Goal: Find specific page/section: Find specific page/section

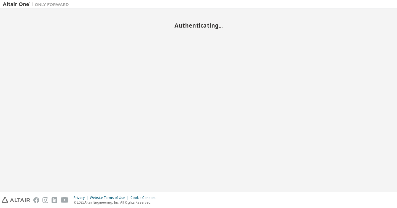
click at [291, 191] on body "Authenticating... Privacy Website Terms of Use Cookie Consent © 2025 Altair Eng…" at bounding box center [198, 104] width 397 height 208
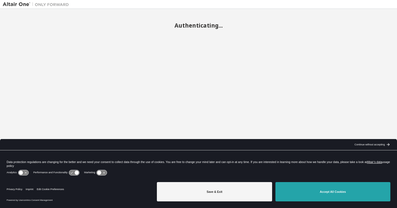
click at [312, 199] on button "Accept All Cookies" at bounding box center [332, 191] width 115 height 19
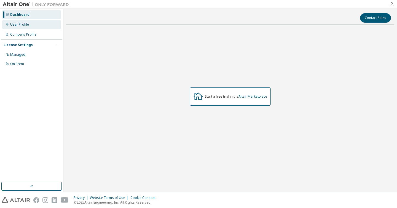
click at [35, 26] on div "User Profile" at bounding box center [31, 24] width 59 height 9
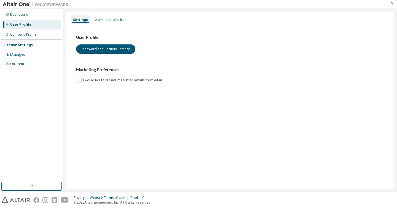
click at [38, 40] on div "License Settings Managed On Prem" at bounding box center [31, 54] width 61 height 30
click at [33, 50] on div "Managed" at bounding box center [31, 54] width 59 height 9
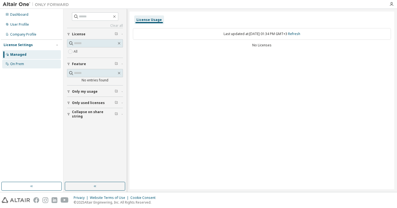
click at [33, 64] on div "On Prem" at bounding box center [31, 64] width 59 height 9
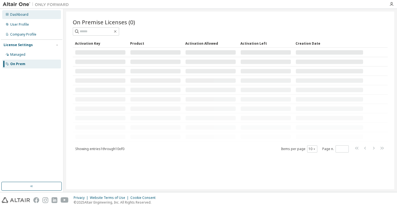
click at [34, 15] on div "Dashboard" at bounding box center [31, 14] width 59 height 9
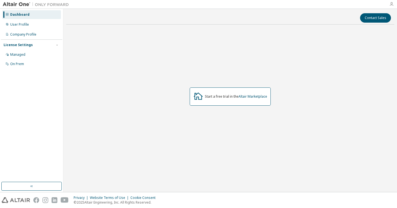
click at [391, 5] on icon "button" at bounding box center [391, 4] width 4 height 4
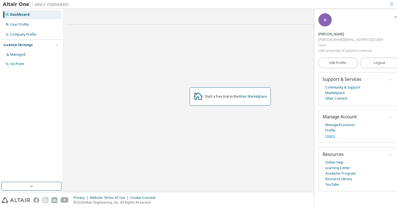
click at [332, 133] on link "Users" at bounding box center [330, 136] width 10 height 6
click at [393, 14] on span "button" at bounding box center [396, 16] width 6 height 9
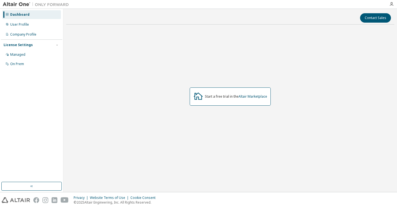
click at [39, 185] on button "button" at bounding box center [31, 186] width 60 height 9
